Goal: Information Seeking & Learning: Check status

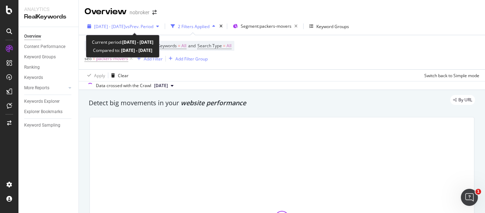
click at [153, 25] on span "vs Prev. Period" at bounding box center [139, 26] width 28 height 6
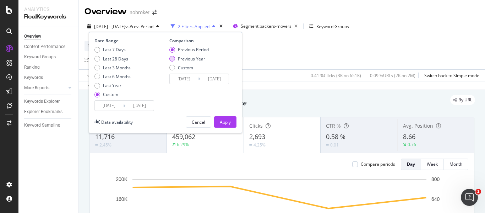
click at [187, 59] on div "Previous Year" at bounding box center [191, 59] width 27 height 6
type input "[DATE]"
click at [194, 77] on input "[DATE]" at bounding box center [184, 79] width 28 height 10
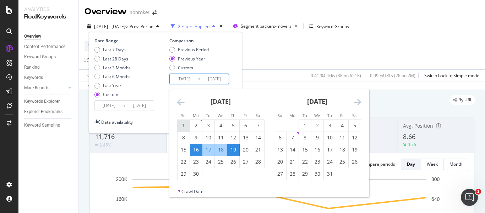
click at [185, 124] on div "1" at bounding box center [184, 125] width 12 height 7
type input "[DATE]"
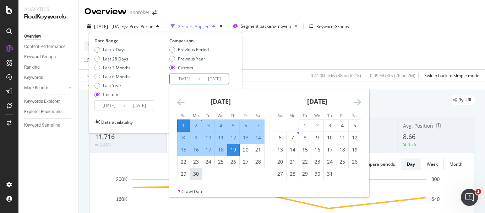
click at [198, 174] on div "30" at bounding box center [196, 173] width 12 height 7
type input "[DATE]"
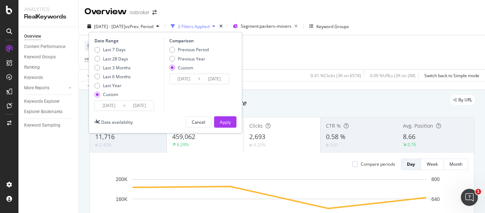
click at [191, 80] on input "[DATE]" at bounding box center [184, 79] width 28 height 10
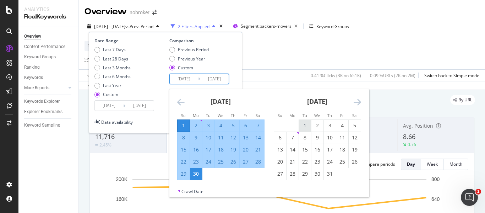
click at [305, 124] on div "1" at bounding box center [305, 125] width 12 height 7
type input "[DATE]"
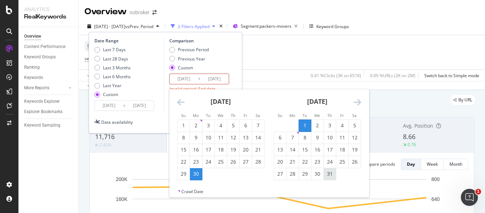
click at [331, 173] on div "31" at bounding box center [330, 173] width 12 height 7
type input "[DATE]"
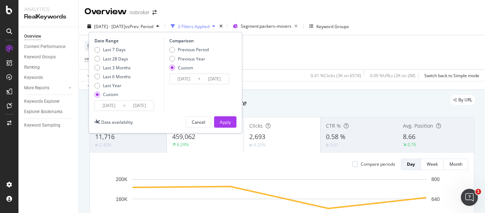
click at [119, 107] on input "[DATE]" at bounding box center [109, 105] width 28 height 10
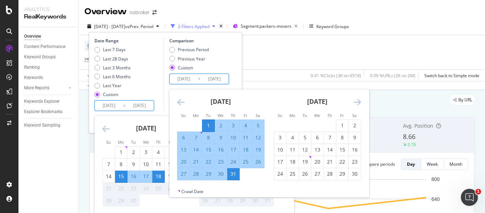
click at [193, 77] on input "[DATE]" at bounding box center [184, 79] width 28 height 10
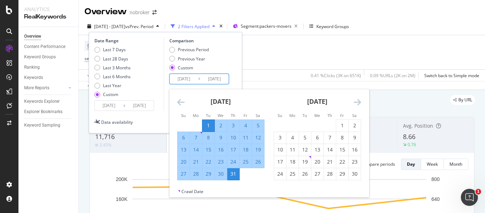
click at [115, 99] on div "Last 7 Days Last 28 Days Last 3 Months Last 6 Months Last Year Custom" at bounding box center [112, 74] width 36 height 54
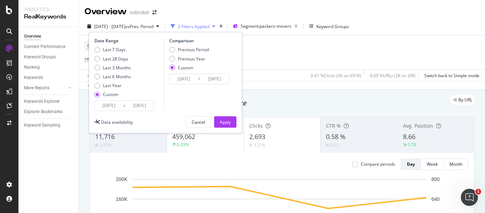
click at [120, 108] on input "[DATE]" at bounding box center [109, 105] width 28 height 10
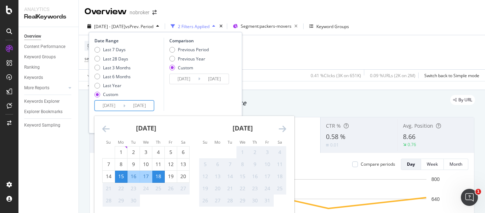
click at [105, 128] on icon "Move backward to switch to the previous month." at bounding box center [105, 128] width 7 height 9
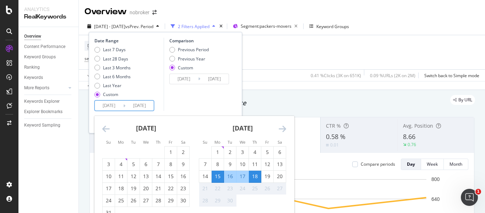
click at [105, 128] on icon "Move backward to switch to the previous month." at bounding box center [105, 128] width 7 height 9
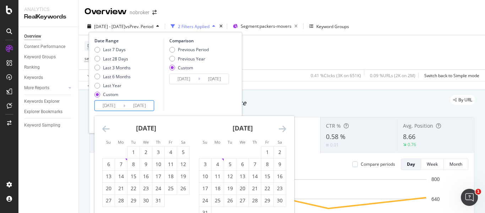
click at [105, 128] on icon "Move backward to switch to the previous month." at bounding box center [105, 128] width 7 height 9
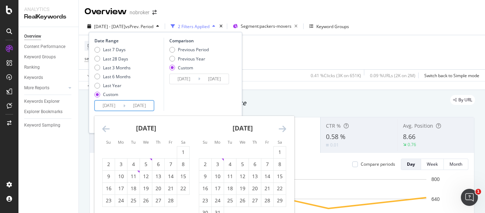
click at [105, 128] on icon "Move backward to switch to the previous month." at bounding box center [105, 128] width 7 height 9
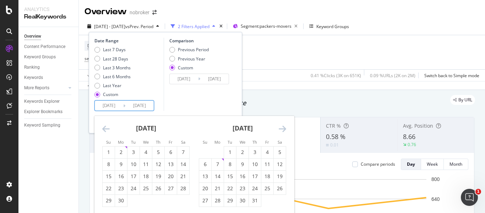
click at [105, 128] on icon "Move backward to switch to the previous month." at bounding box center [105, 128] width 7 height 9
click at [278, 126] on div "[DATE]" at bounding box center [242, 131] width 87 height 30
click at [281, 127] on icon "Move forward to switch to the next month." at bounding box center [282, 128] width 7 height 9
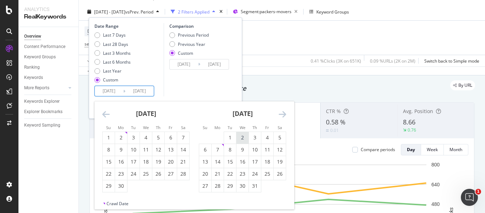
scroll to position [15, 0]
click at [267, 149] on div "11" at bounding box center [267, 148] width 12 height 7
type input "[DATE]"
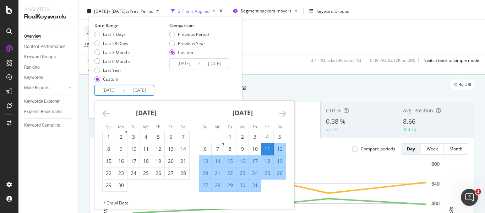
click at [255, 186] on div "31" at bounding box center [255, 184] width 12 height 7
type input "[DATE]"
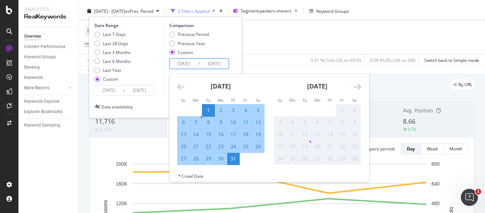
click at [195, 66] on input "[DATE]" at bounding box center [184, 64] width 28 height 10
click at [183, 87] on icon "Move backward to switch to the previous month." at bounding box center [180, 86] width 7 height 9
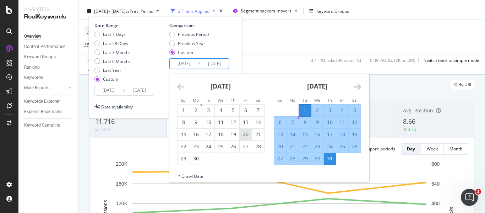
click at [246, 132] on div "20" at bounding box center [246, 134] width 12 height 7
type input "[DATE]"
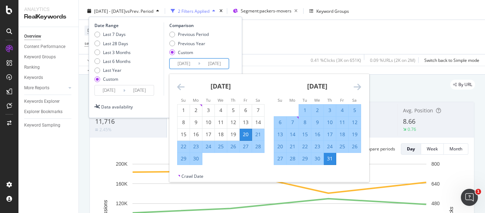
click at [328, 120] on div "10" at bounding box center [330, 122] width 12 height 7
type input "[DATE]"
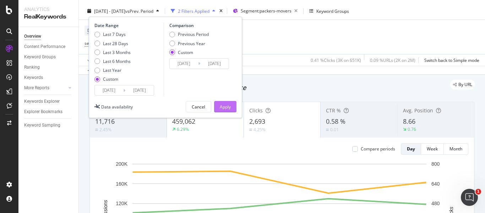
click at [232, 107] on button "Apply" at bounding box center [225, 106] width 22 height 11
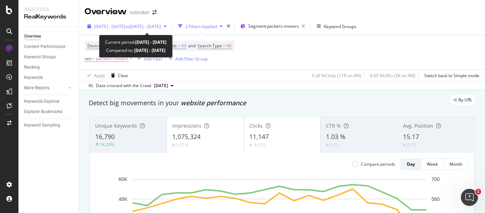
click at [169, 29] on div "[DATE] - [DATE] vs [DATE] - [DATE]" at bounding box center [127, 26] width 85 height 11
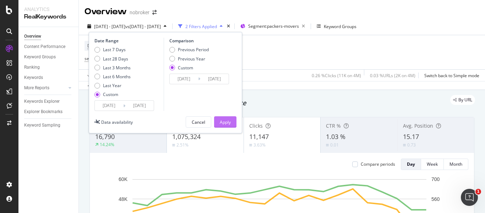
click at [225, 120] on div "Apply" at bounding box center [225, 122] width 11 height 6
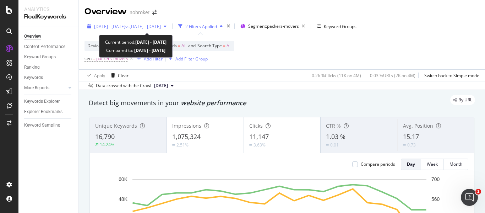
click at [135, 31] on div "[DATE] - [DATE] vs [DATE] - [DATE]" at bounding box center [127, 26] width 85 height 11
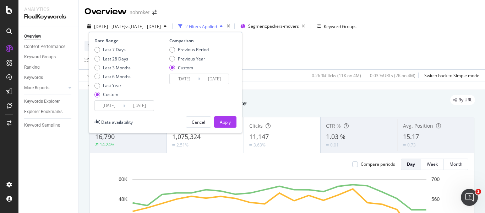
click at [192, 76] on input "[DATE]" at bounding box center [184, 79] width 28 height 10
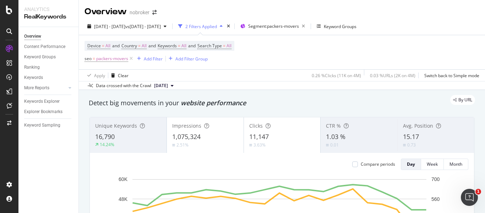
click at [315, 49] on div "Device = All and Country = All and Keywords = All and Search Type = All seo = p…" at bounding box center [282, 52] width 395 height 34
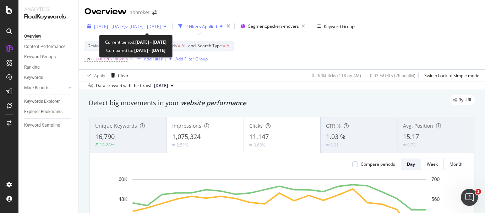
click at [161, 26] on span "vs [DATE] - [DATE]" at bounding box center [143, 26] width 36 height 6
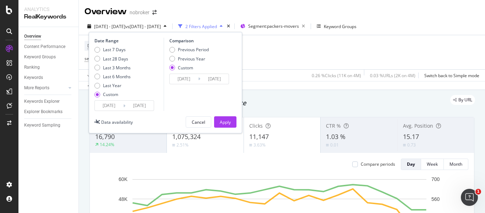
click at [119, 104] on input "[DATE]" at bounding box center [109, 105] width 28 height 10
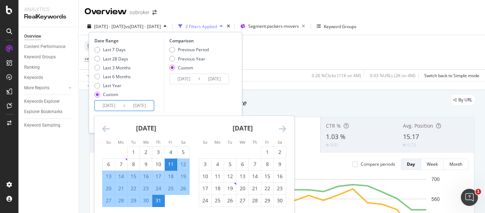
click at [200, 93] on div "Comparison Previous Period Previous Year Custom [DATE] Navigate forward to inte…" at bounding box center [197, 74] width 67 height 73
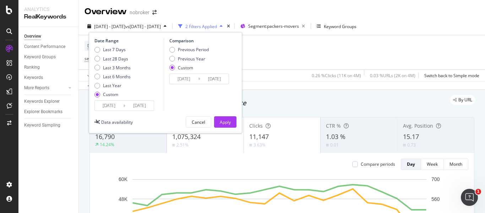
click at [193, 76] on input "[DATE]" at bounding box center [184, 79] width 28 height 10
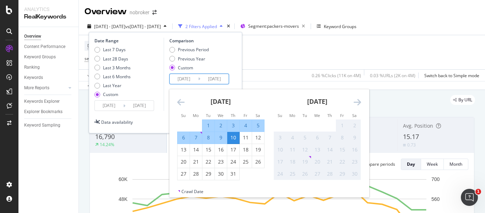
click at [118, 103] on input "[DATE]" at bounding box center [109, 105] width 28 height 10
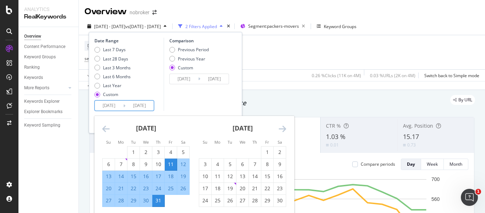
click at [229, 59] on div "Previous Period Previous Year Custom" at bounding box center [200, 60] width 62 height 27
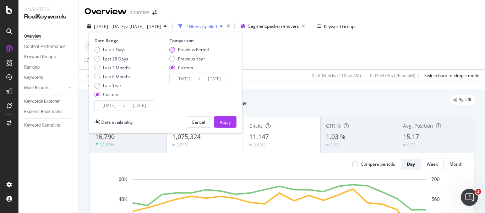
click at [176, 47] on div "Previous Period" at bounding box center [188, 50] width 39 height 6
click at [228, 120] on div "Apply" at bounding box center [225, 122] width 11 height 6
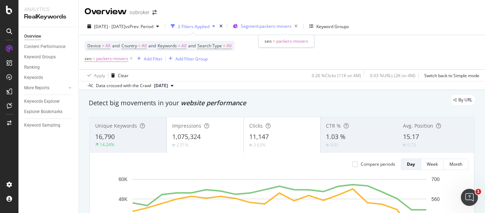
click at [287, 27] on span "Segment: packers-movers" at bounding box center [266, 26] width 51 height 6
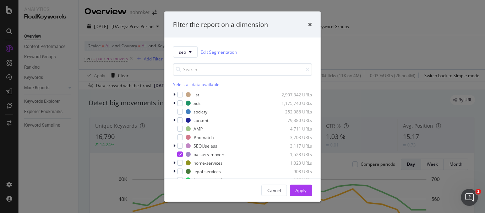
click at [377, 29] on div "Filter the report on a dimension seo Edit Segmentation Select all data availabl…" at bounding box center [242, 106] width 485 height 213
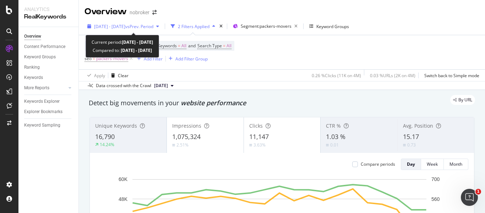
click at [125, 24] on span "[DATE] - [DATE]" at bounding box center [109, 26] width 31 height 6
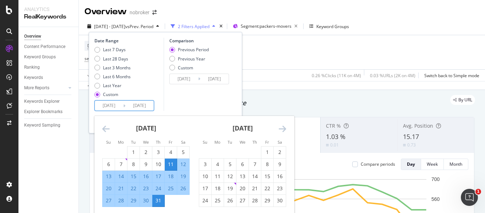
click at [112, 105] on input "[DATE]" at bounding box center [109, 105] width 28 height 10
click at [270, 154] on div "1" at bounding box center [267, 151] width 12 height 7
type input "[DATE]"
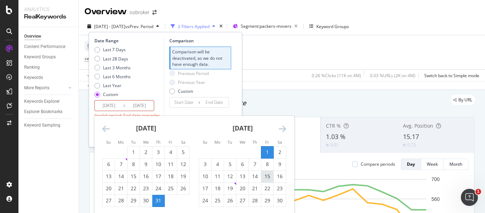
click at [266, 180] on div "15" at bounding box center [267, 176] width 12 height 12
type input "[DATE]"
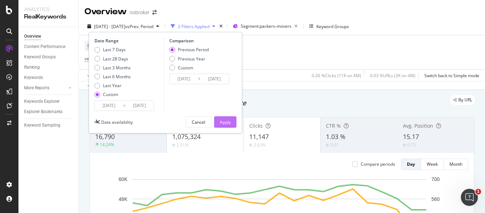
click at [222, 118] on div "Apply" at bounding box center [225, 121] width 11 height 11
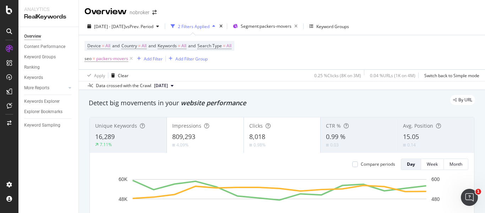
click at [229, 108] on div "Detect big movements in your website performance" at bounding box center [281, 103] width 393 height 16
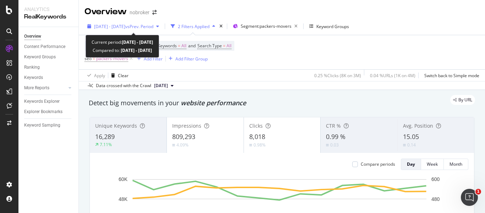
click at [153, 24] on span "vs Prev. Period" at bounding box center [139, 26] width 28 height 6
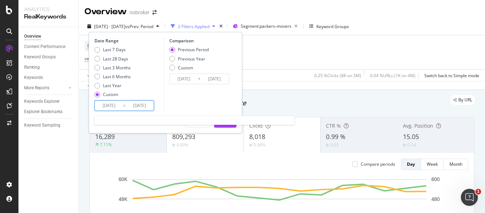
click at [127, 107] on input "[DATE]" at bounding box center [139, 105] width 28 height 10
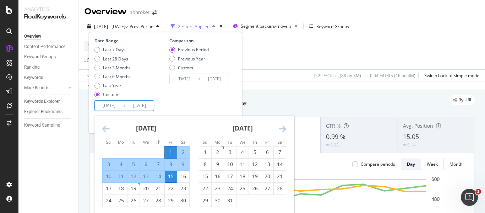
click at [282, 126] on icon "Move forward to switch to the next month." at bounding box center [282, 128] width 7 height 9
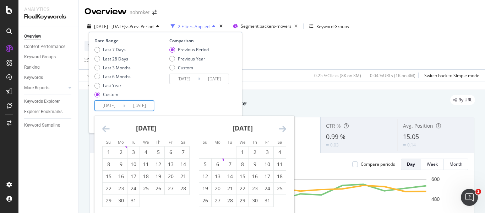
click at [282, 126] on icon "Move forward to switch to the next month." at bounding box center [282, 128] width 7 height 9
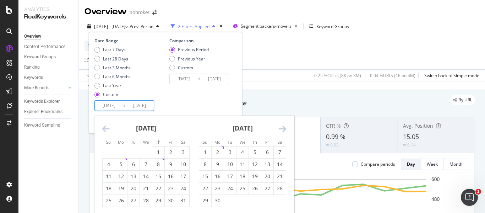
click at [282, 125] on icon "Move forward to switch to the next month." at bounding box center [282, 128] width 7 height 9
click at [282, 126] on icon "Move forward to switch to the next month." at bounding box center [282, 128] width 7 height 9
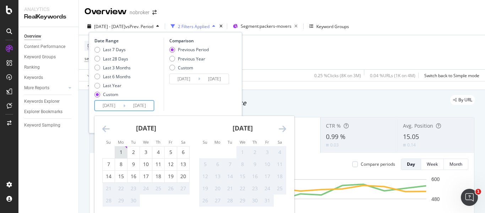
click at [121, 151] on div "1" at bounding box center [121, 151] width 12 height 7
type input "[DATE]"
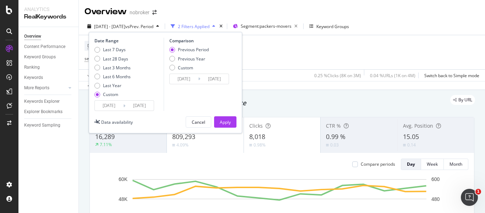
click at [152, 105] on input "[DATE]" at bounding box center [139, 105] width 28 height 10
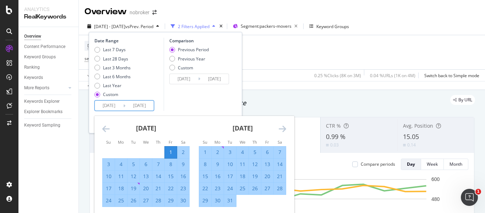
click at [117, 108] on input "[DATE]" at bounding box center [109, 105] width 28 height 10
click at [282, 127] on icon "Move forward to switch to the next month." at bounding box center [282, 128] width 7 height 9
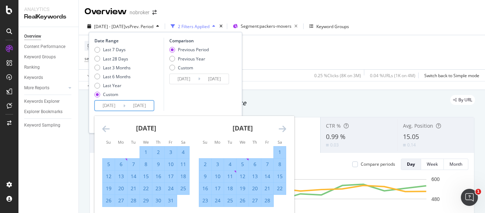
click at [282, 127] on icon "Move forward to switch to the next month." at bounding box center [282, 128] width 7 height 9
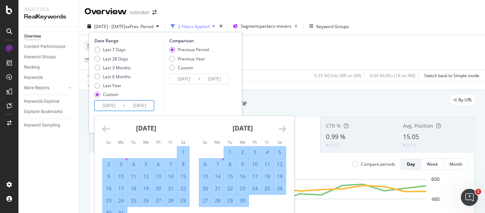
click at [282, 127] on icon "Move forward to switch to the next month." at bounding box center [282, 128] width 7 height 9
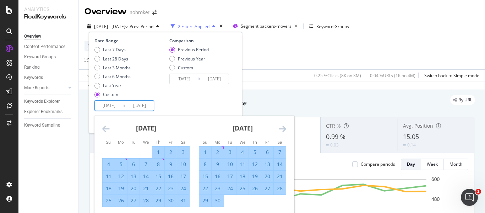
click at [282, 127] on icon "Move forward to switch to the next month." at bounding box center [282, 128] width 7 height 9
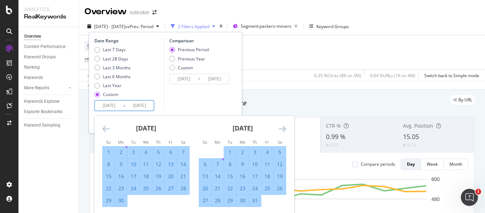
click at [282, 127] on icon "Move forward to switch to the next month." at bounding box center [282, 128] width 7 height 9
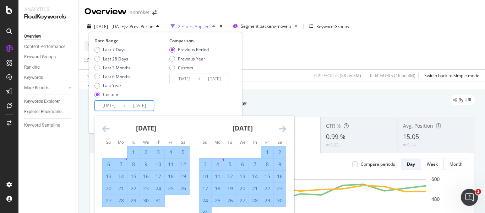
click at [282, 127] on icon "Move forward to switch to the next month." at bounding box center [282, 128] width 7 height 9
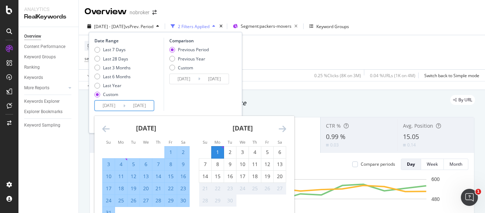
click at [215, 147] on div "1" at bounding box center [218, 152] width 12 height 12
type input "[DATE]"
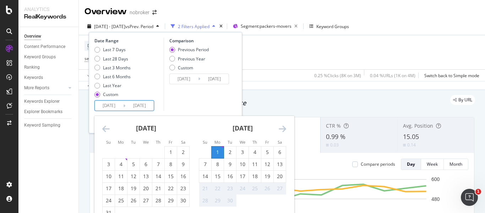
click at [147, 108] on input "[DATE]" at bounding box center [139, 105] width 28 height 10
click at [152, 104] on input "[DATE]" at bounding box center [139, 105] width 28 height 10
type input "[DATE]"
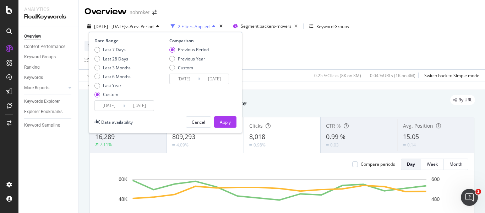
type input "[DATE]"
click at [220, 116] on div "Apply" at bounding box center [225, 121] width 11 height 11
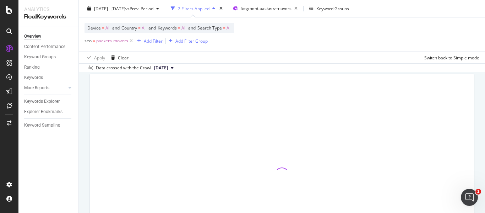
scroll to position [42, 0]
